Goal: Book appointment/travel/reservation

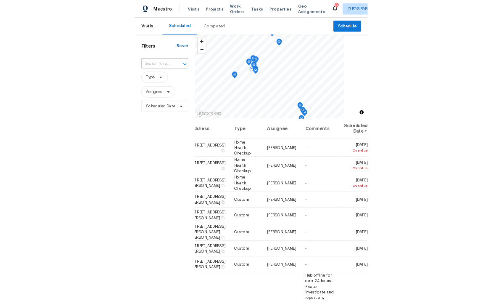
scroll to position [0, 76]
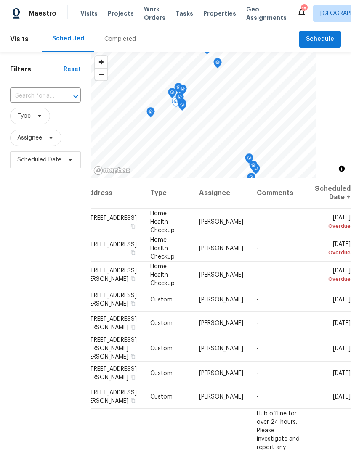
click at [0, 0] on icon at bounding box center [0, 0] width 0 height 0
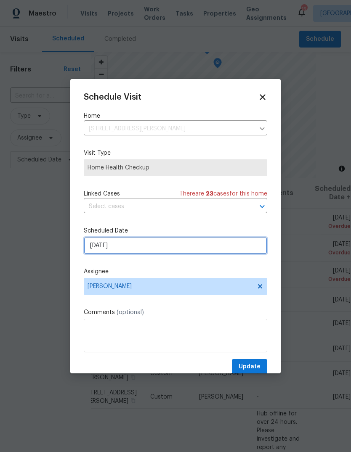
click at [96, 245] on input "[DATE]" at bounding box center [175, 245] width 183 height 17
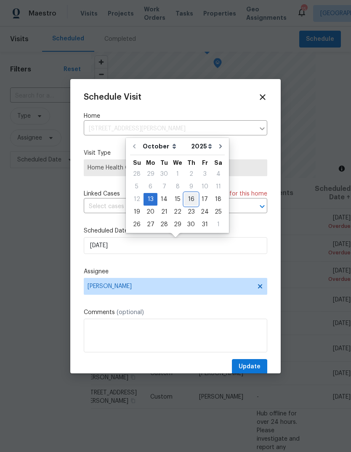
click at [191, 193] on div "16" at bounding box center [190, 199] width 13 height 12
type input "[DATE]"
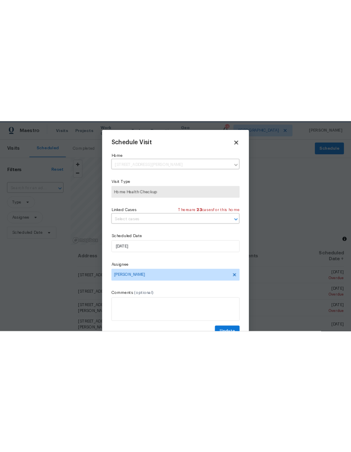
scroll to position [0, 0]
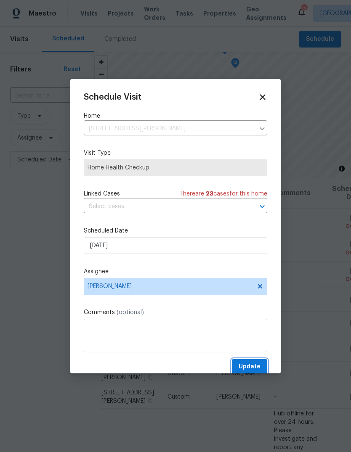
click at [256, 363] on span "Update" at bounding box center [250, 367] width 22 height 11
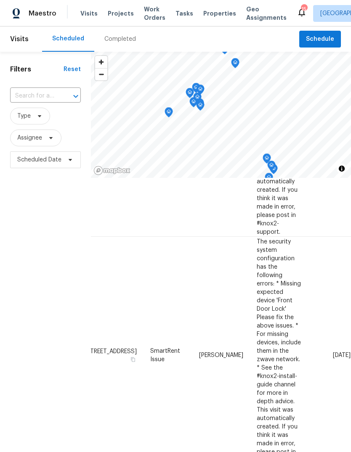
scroll to position [543, 76]
click at [0, 0] on icon at bounding box center [0, 0] width 0 height 0
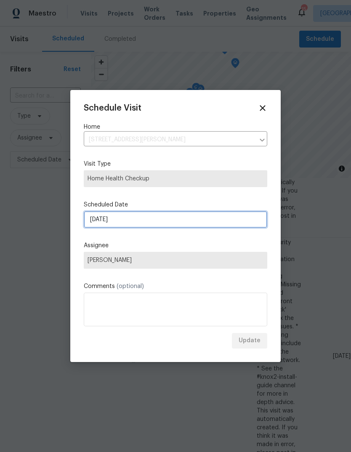
click at [94, 222] on input "[DATE]" at bounding box center [175, 219] width 183 height 17
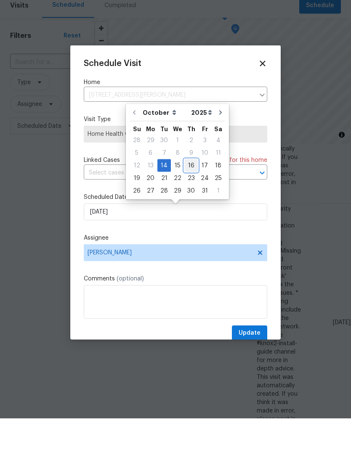
click at [190, 193] on div "16" at bounding box center [190, 199] width 13 height 12
type input "[DATE]"
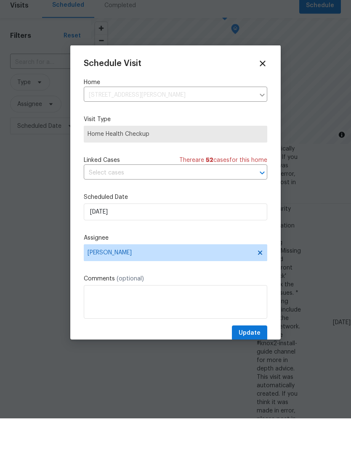
scroll to position [32, 0]
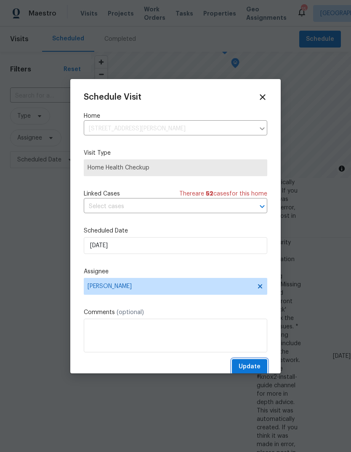
click at [257, 363] on button "Update" at bounding box center [249, 367] width 35 height 16
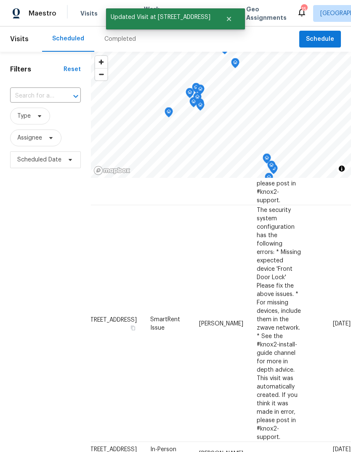
scroll to position [575, 25]
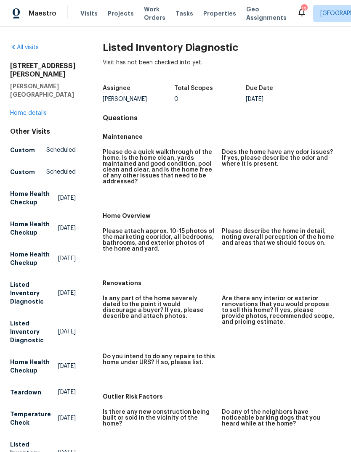
click at [80, 18] on span "Visits" at bounding box center [88, 13] width 17 height 8
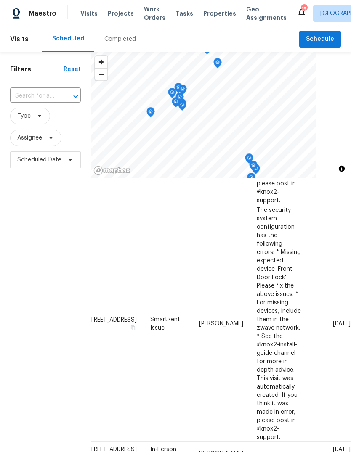
scroll to position [575, 76]
click at [0, 0] on icon at bounding box center [0, 0] width 0 height 0
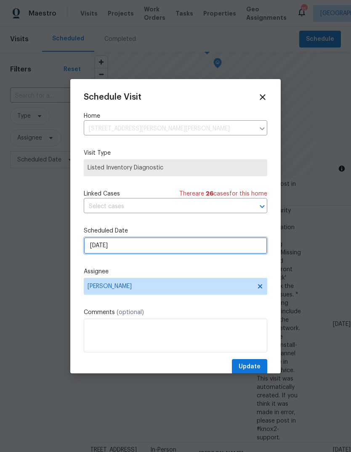
click at [223, 240] on input "[DATE]" at bounding box center [175, 245] width 183 height 17
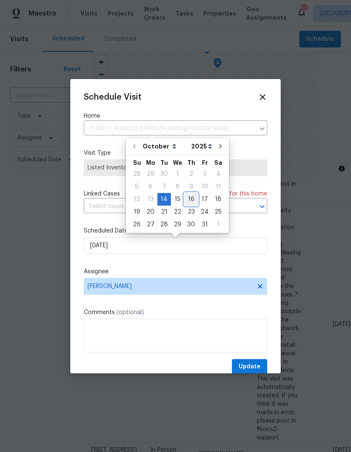
click at [190, 196] on div "16" at bounding box center [190, 199] width 13 height 12
type input "[DATE]"
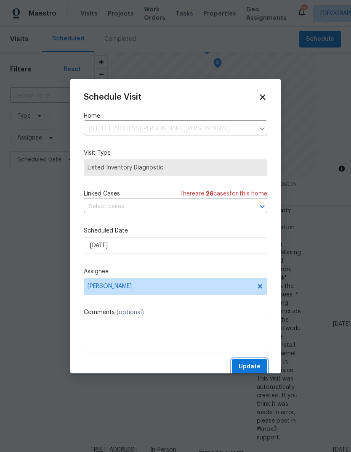
click at [259, 362] on button "Update" at bounding box center [249, 367] width 35 height 16
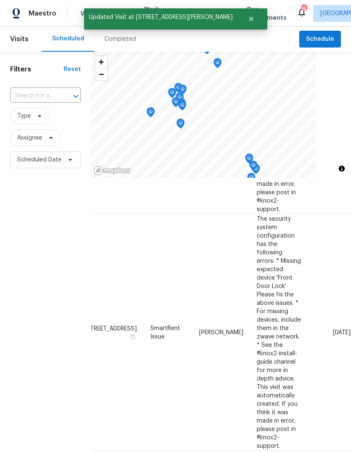
scroll to position [566, 76]
click at [0, 0] on icon at bounding box center [0, 0] width 0 height 0
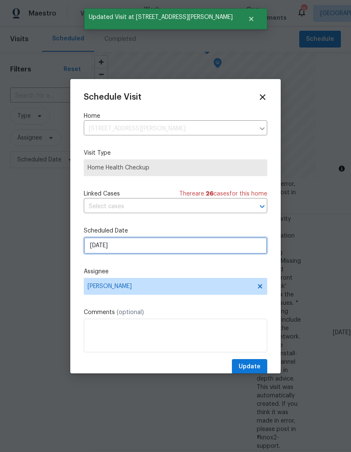
click at [225, 247] on input "[DATE]" at bounding box center [175, 245] width 183 height 17
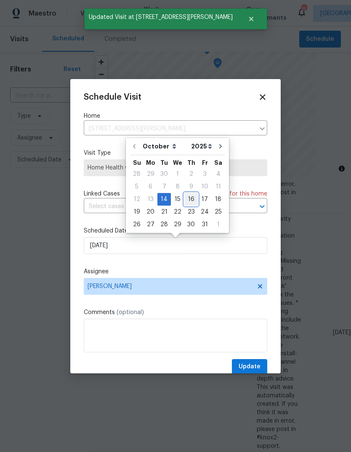
click at [192, 199] on div "16" at bounding box center [190, 199] width 13 height 12
type input "[DATE]"
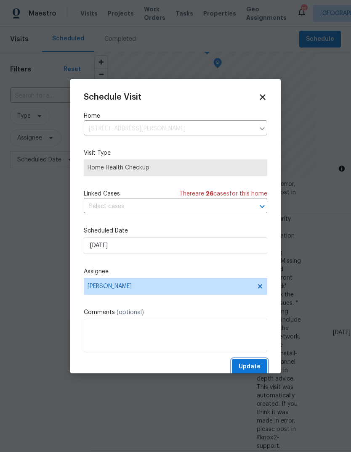
click at [254, 363] on button "Update" at bounding box center [249, 367] width 35 height 16
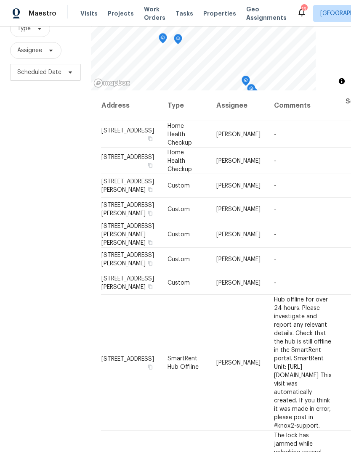
scroll to position [0, 0]
